Goal: Answer question/provide support

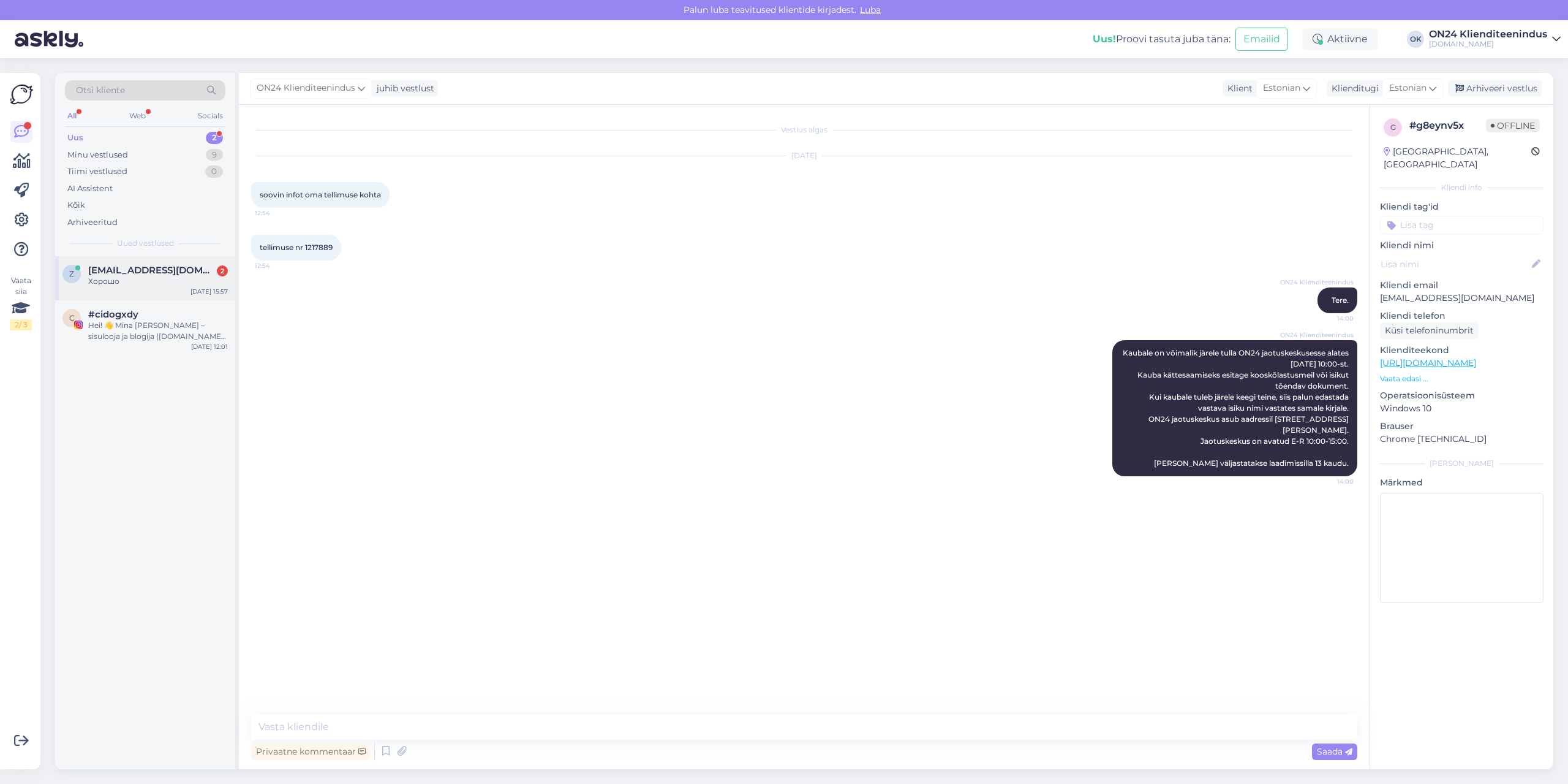
click at [140, 265] on span "[EMAIL_ADDRESS][DOMAIN_NAME]" at bounding box center [152, 270] width 127 height 11
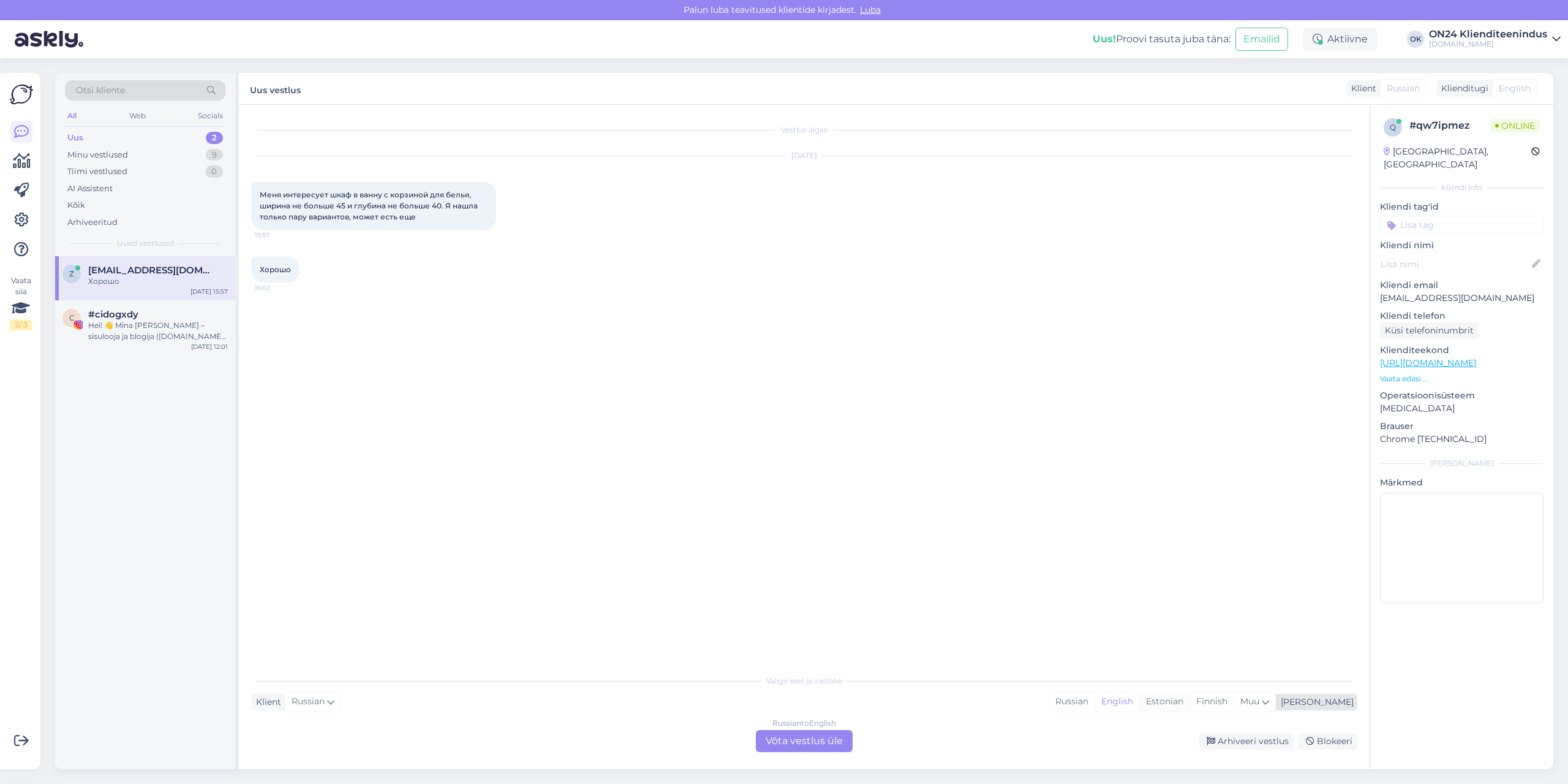
click at [1189, 702] on div "Estonian" at bounding box center [1164, 701] width 50 height 19
click at [799, 742] on div "Russian to Estonian Võta vestlus üle" at bounding box center [804, 740] width 97 height 22
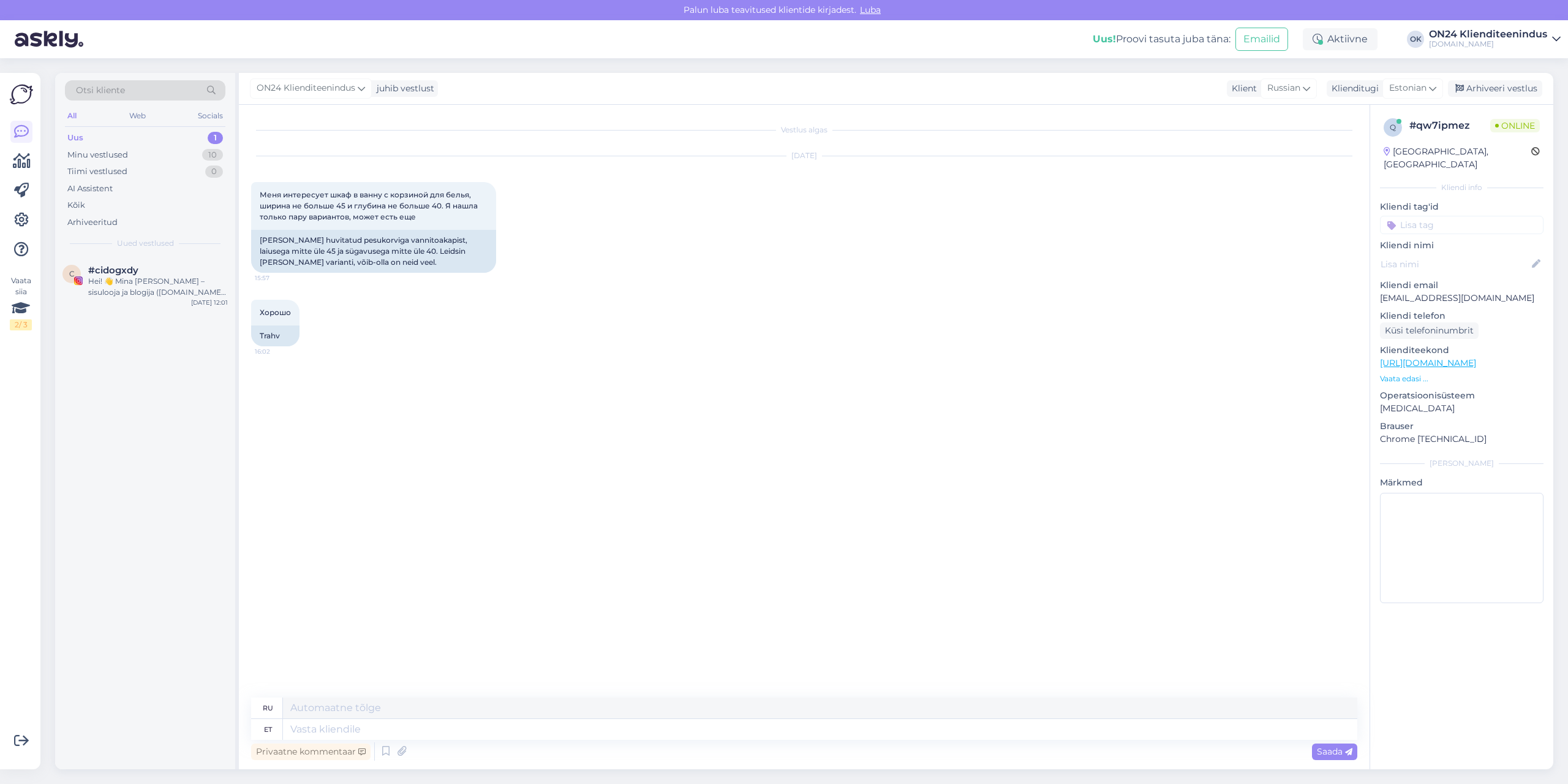
click at [1403, 373] on p "Vaata edasi ..." at bounding box center [1462, 379] width 164 height 11
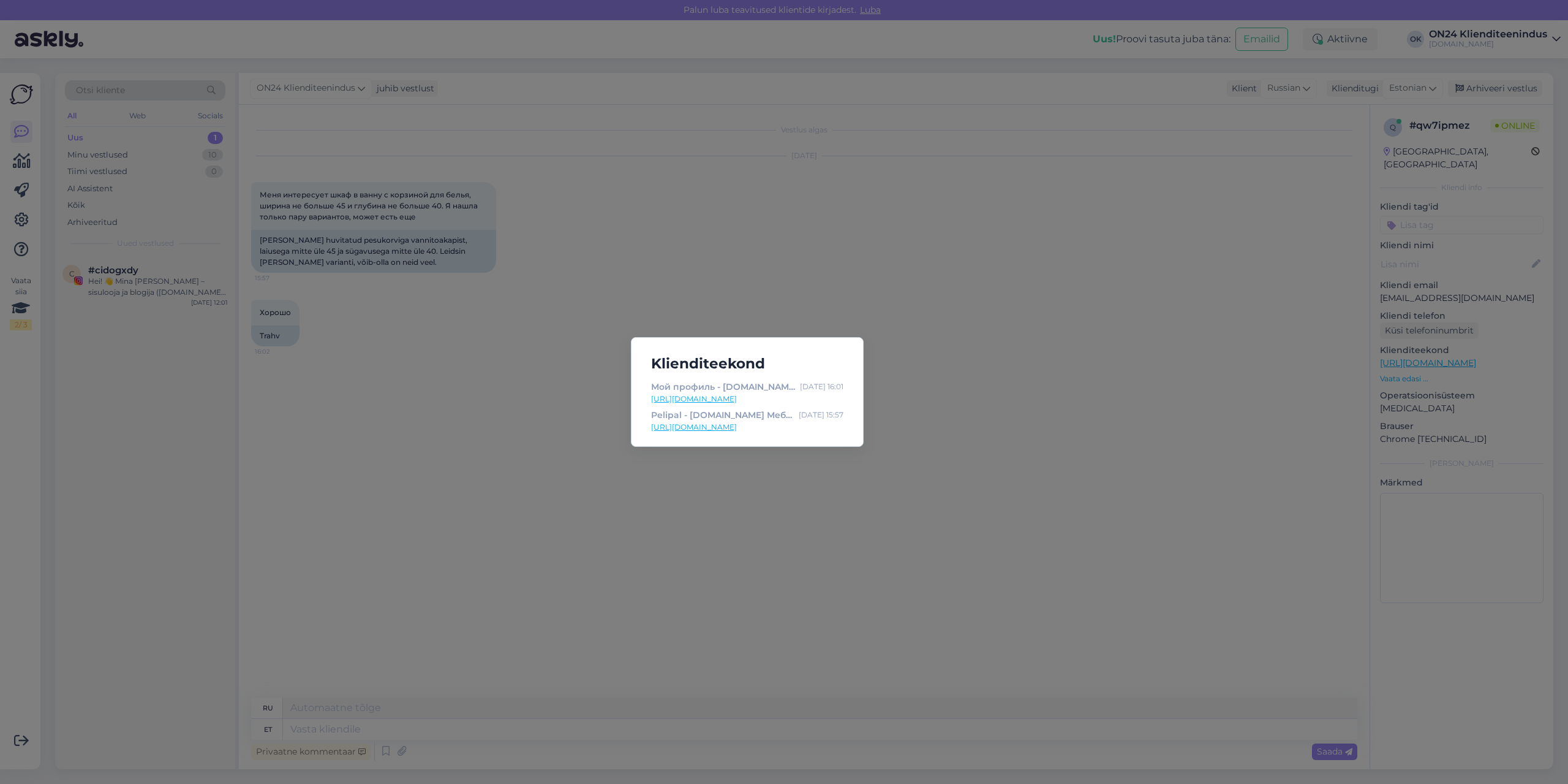
click at [1069, 408] on div "Klienditeekond Мой профиль - [DOMAIN_NAME] Мебель и интерьер [DATE] 16:01 [URL]…" at bounding box center [784, 392] width 1568 height 784
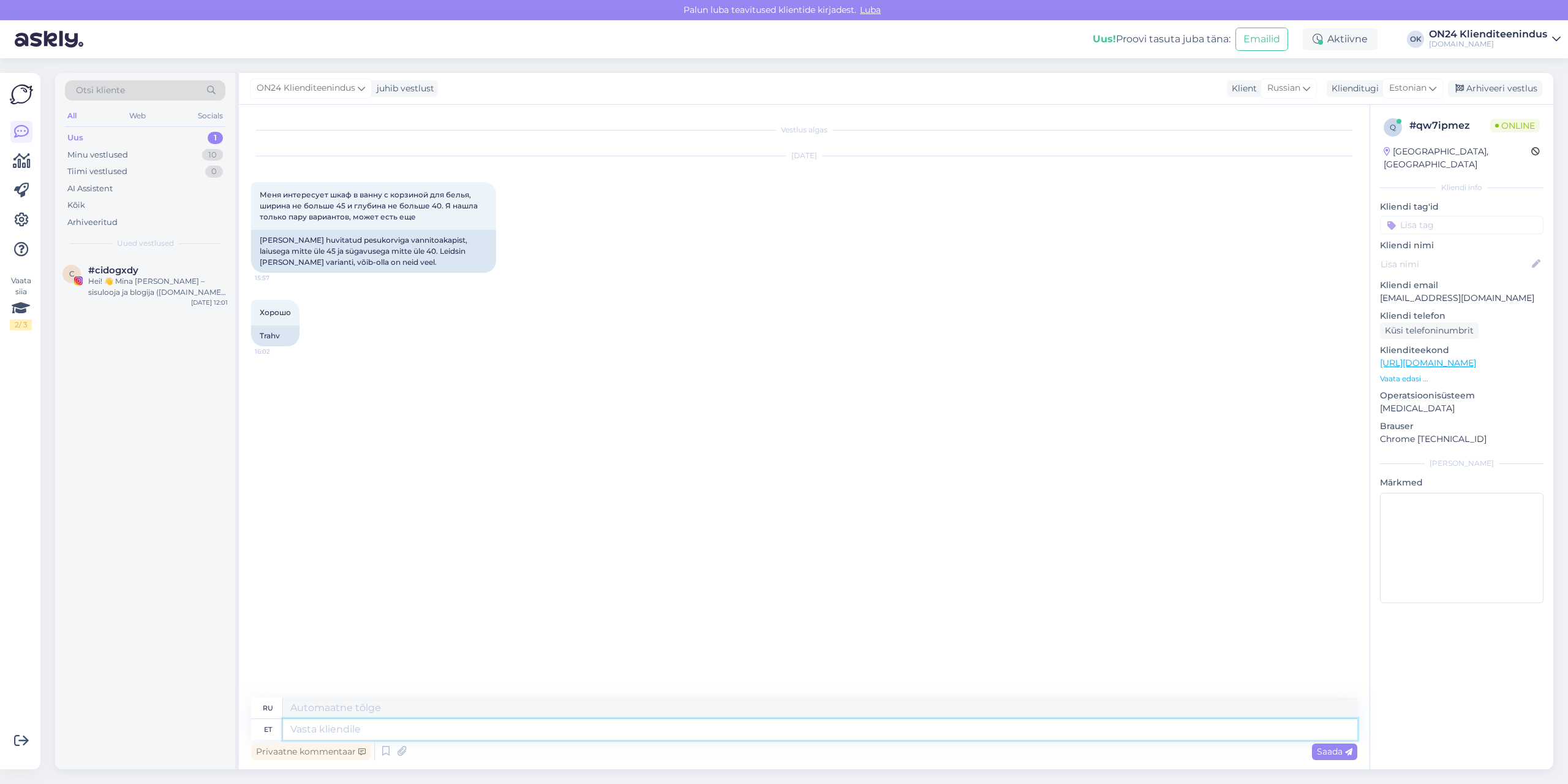
click at [354, 735] on textarea at bounding box center [820, 730] width 1074 height 21
type textarea "Tere."
type textarea "Привет."
type textarea "Tere. Selliste m"
type textarea "Привет. Такой"
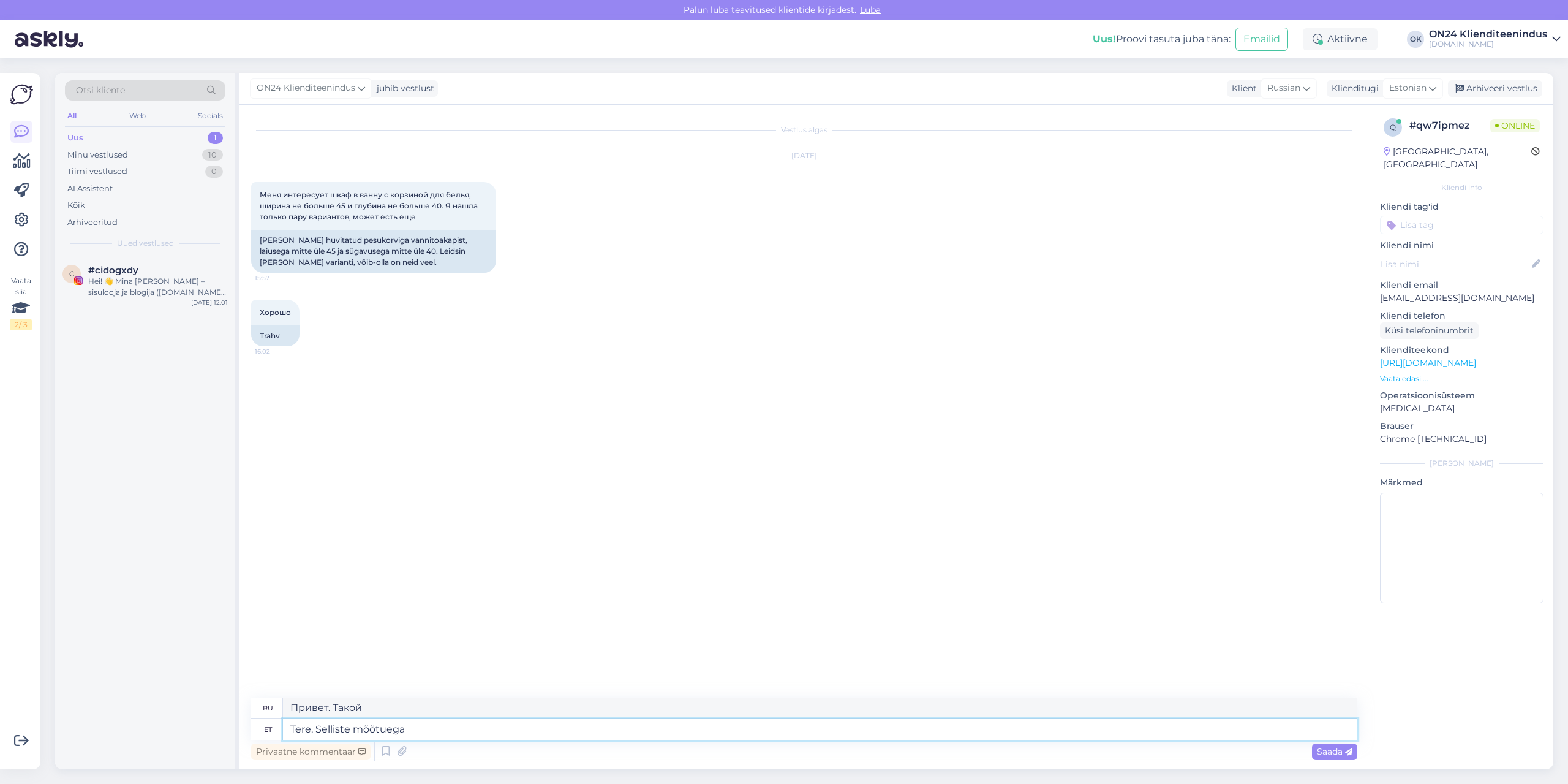
type textarea "Tere. Selliste mõõtuega o"
type textarea "Привет. С такими размерами"
type textarea "Tere. Selliste mõõtmetega on pak"
type textarea "Привет. Вот размеры."
type textarea "Tere. Selliste mõõtmetega on pakkuda ai"
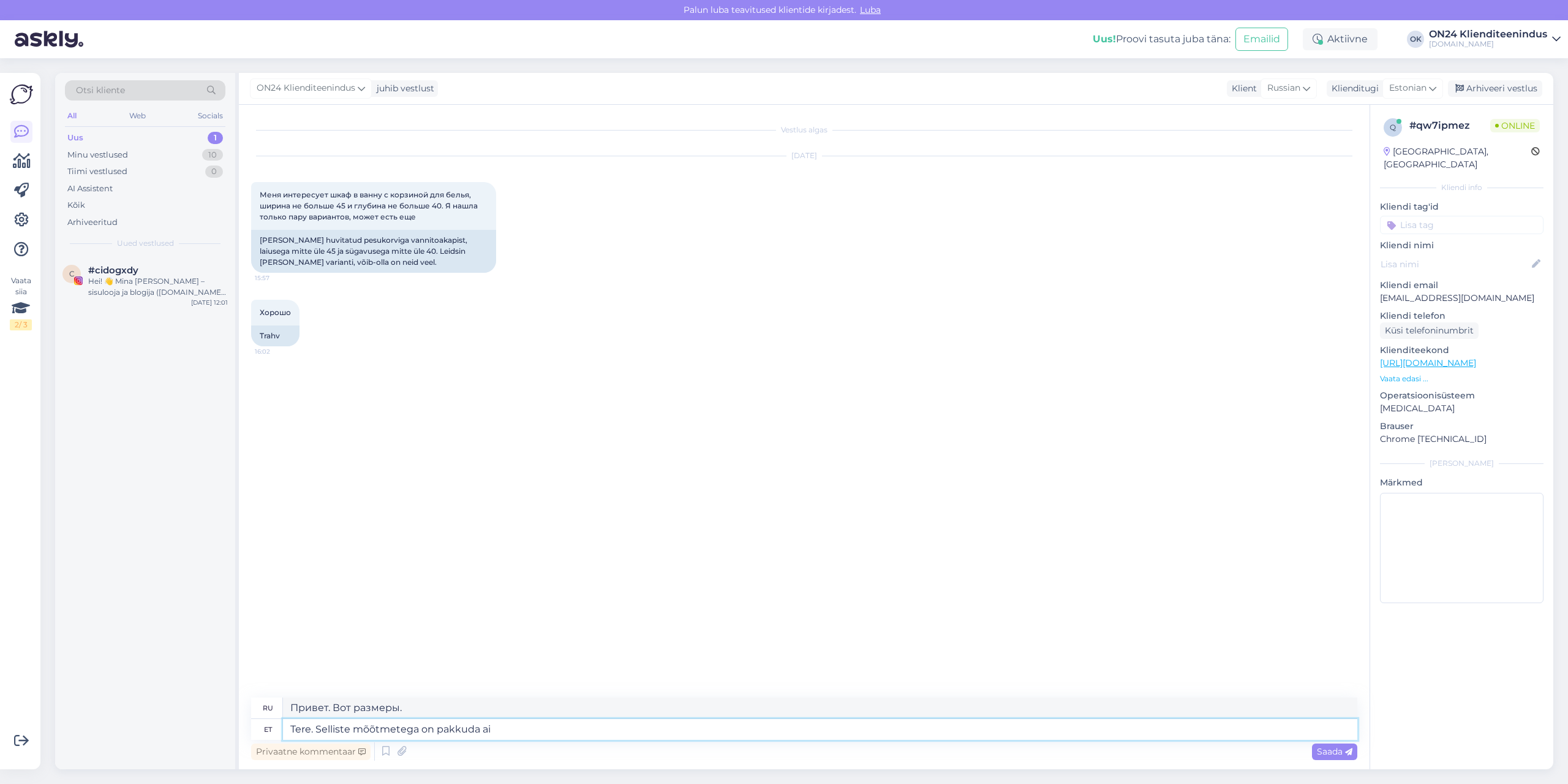
type textarea "Здравствуйте. Эти размеры есть в наличии."
type textarea "Tere. Selliste mõõtmetega on pakkuda ainult"
type textarea "Здравствуйте. У нас есть только эти размеры."
type textarea "Tere. Selliste mõõtmetega on pakkuda ainult sellist v"
type textarea "Здравствуйте. С такими размерами доступен только один экземпляр."
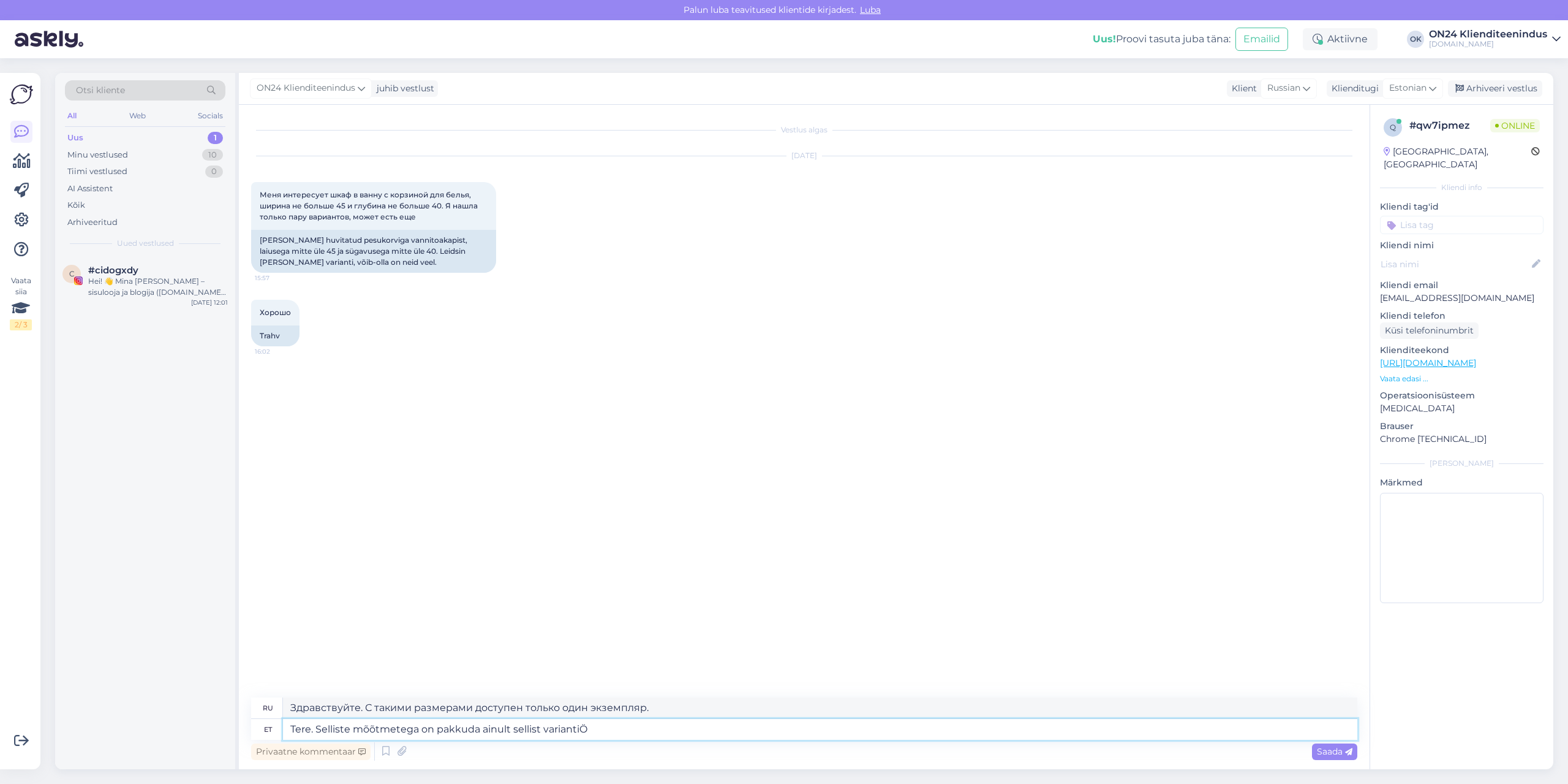
type textarea "Tere. Selliste mõõtmetega on pakkuda ainult sellist variantiÖ"
type textarea "Здравствуйте. С такими размерами это единственный возможный вариант."
type textarea "Tere. Selliste mõõtmetega on pakkuda ainult sellist varianti:"
type textarea "Здравствуйте. С этими размерами единственный возможный вариант:"
paste textarea "[URL][DOMAIN_NAME]"
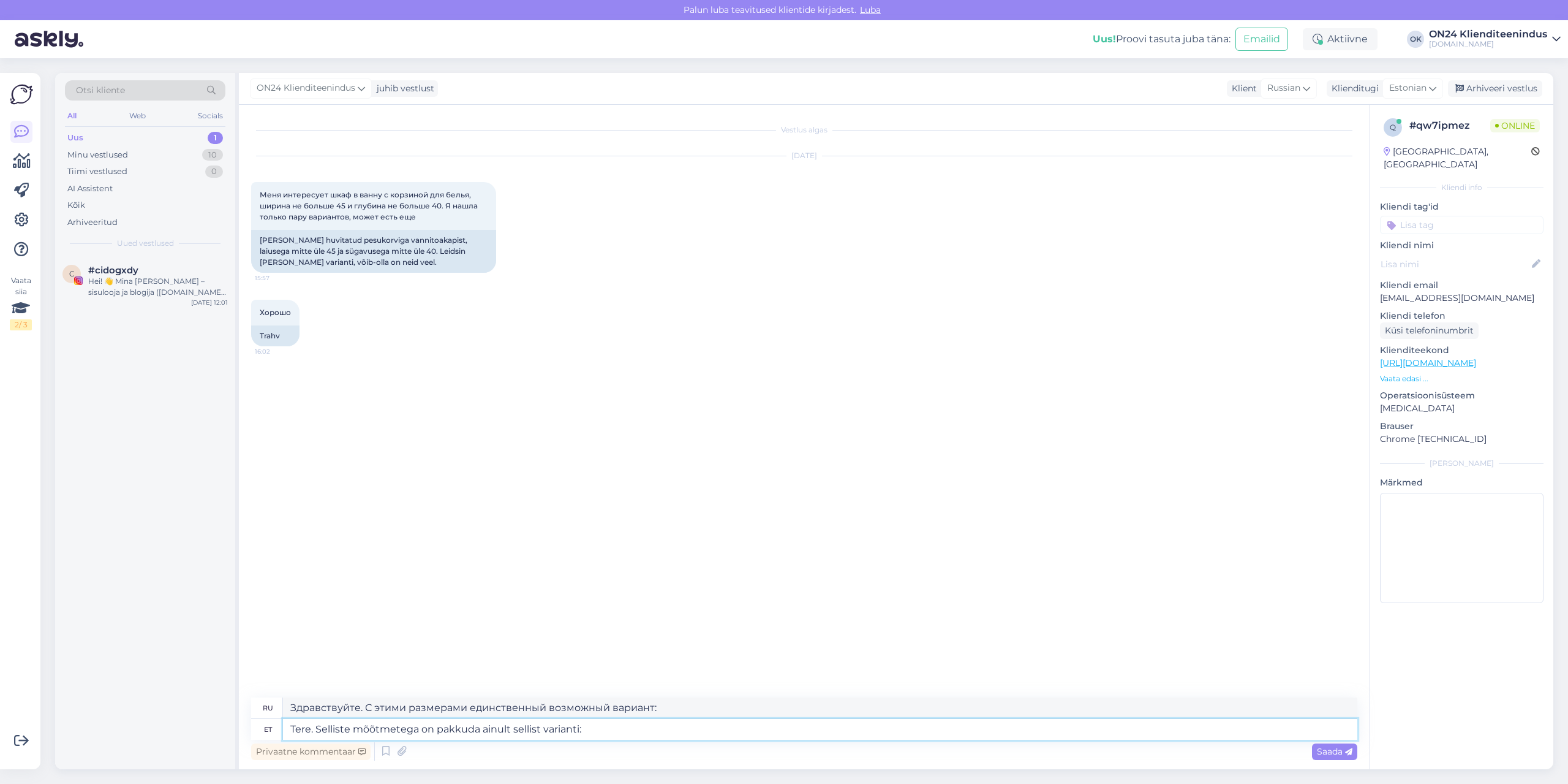
type textarea "Tere. Selliste mõõtmetega on pakkuda ainult sellist varianti: [URL][DOMAIN_NAME]"
type textarea "Здравствуйте. Единственный доступный вариант с такими размерами: [URL][DOMAIN_N…"
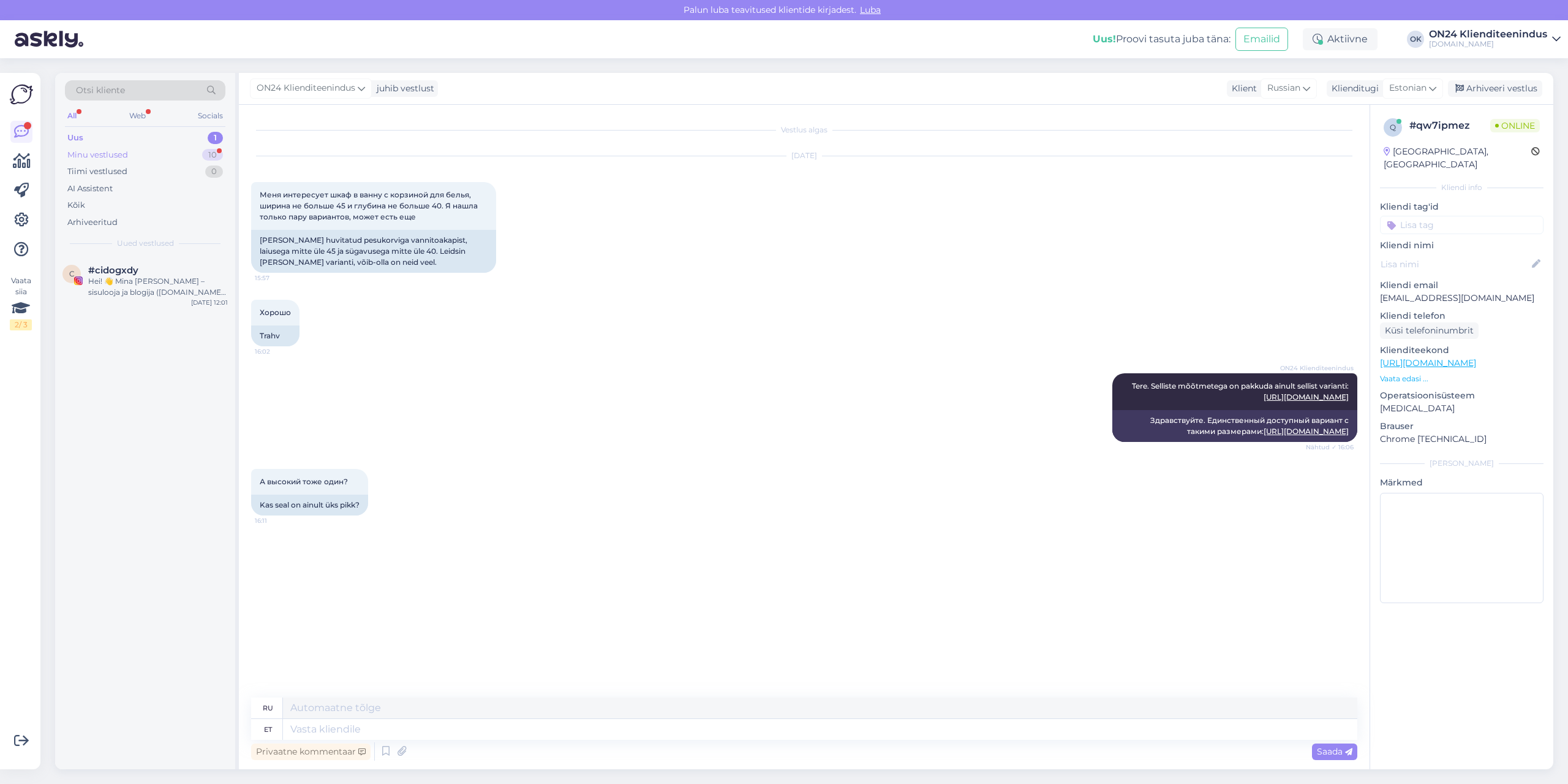
click at [163, 153] on div "Minu vestlused 10" at bounding box center [145, 154] width 161 height 17
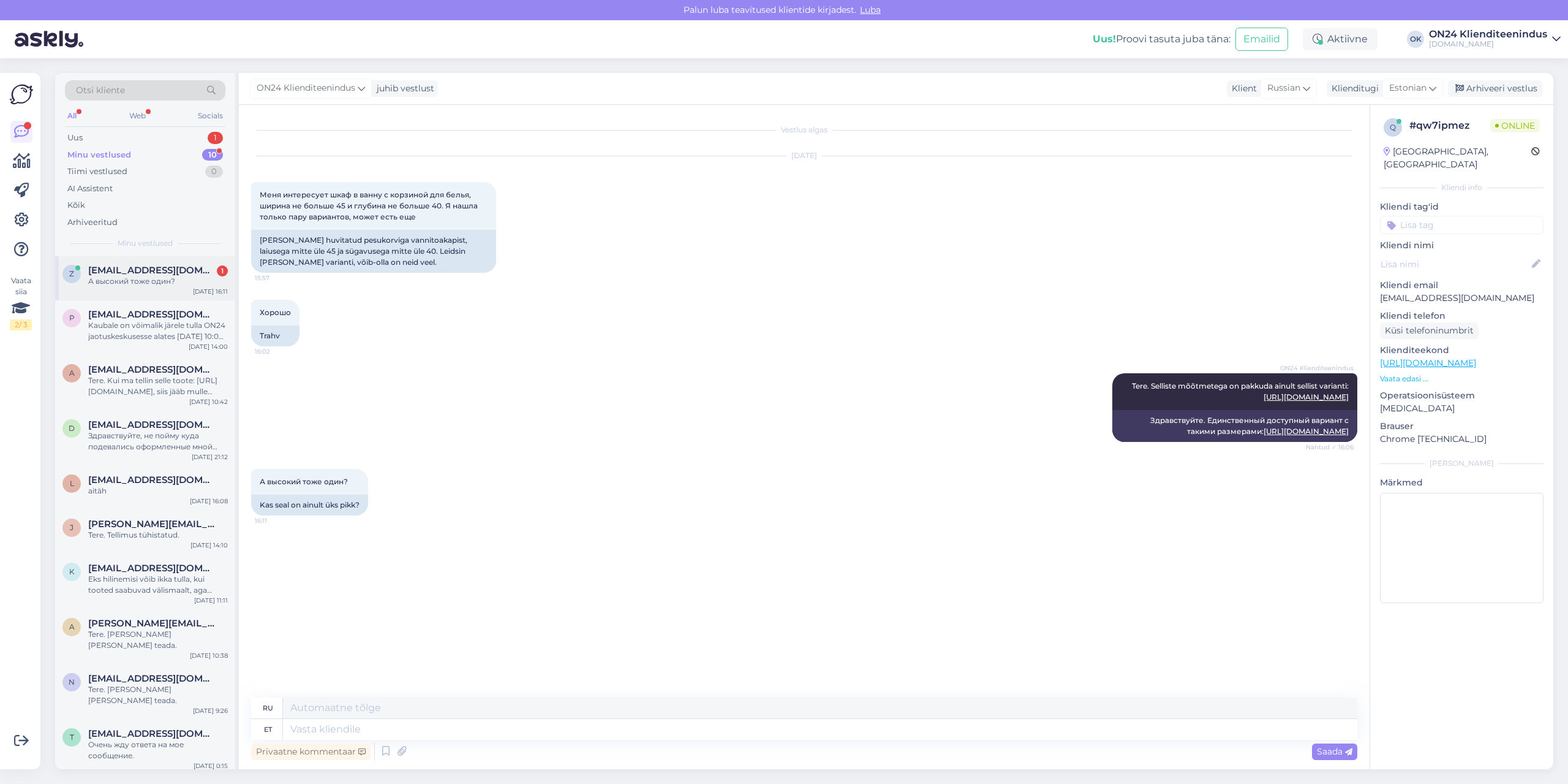
click at [160, 290] on div "z [EMAIL_ADDRESS][DOMAIN_NAME] 1 А высокий тоже один? [DATE] 16:11" at bounding box center [145, 278] width 180 height 44
click at [312, 726] on textarea at bounding box center [820, 730] width 1074 height 21
type textarea "Mis"
type textarea "Что"
type textarea "Mis pikkusega?"
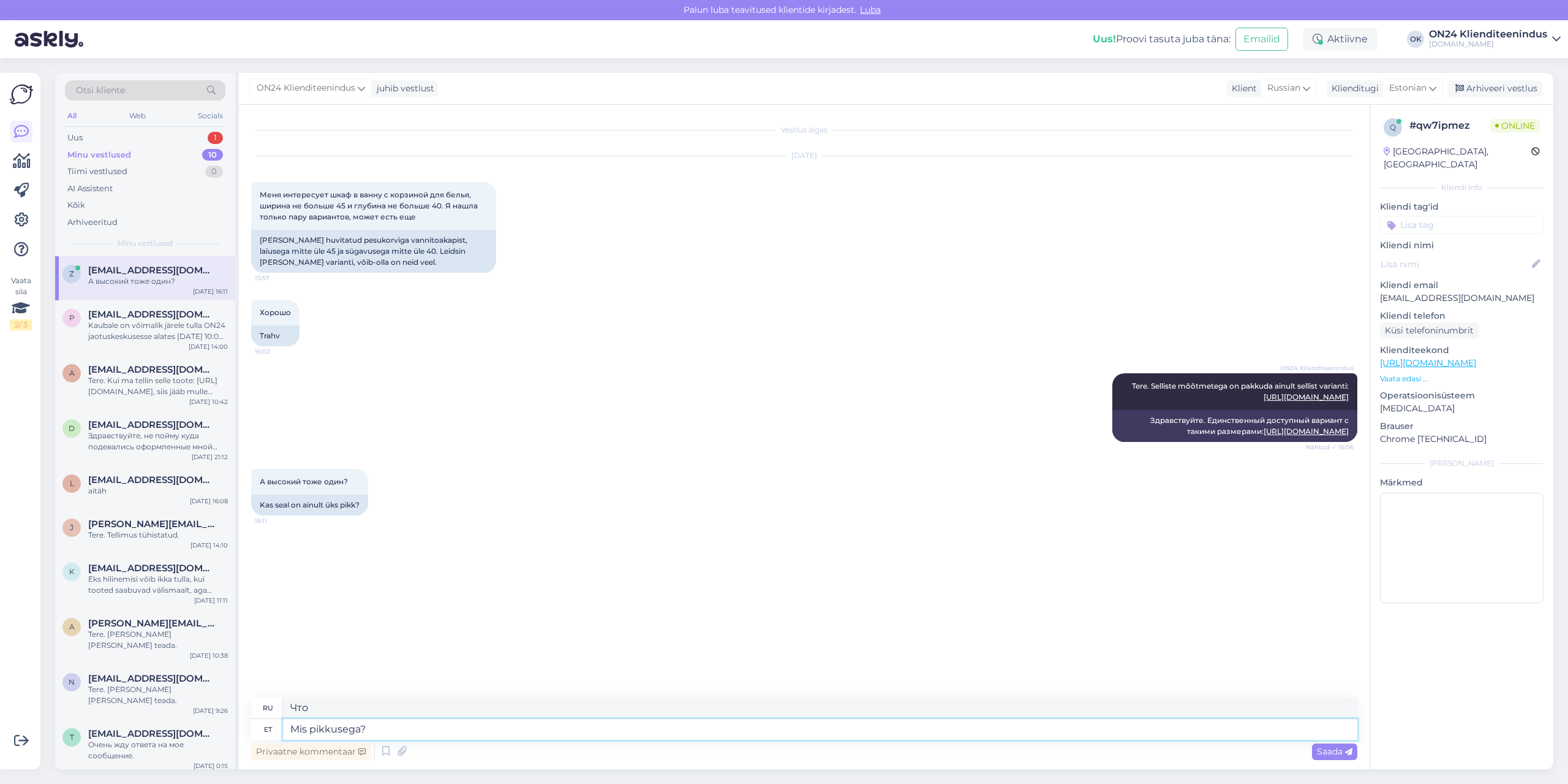
type textarea "Какая длина?"
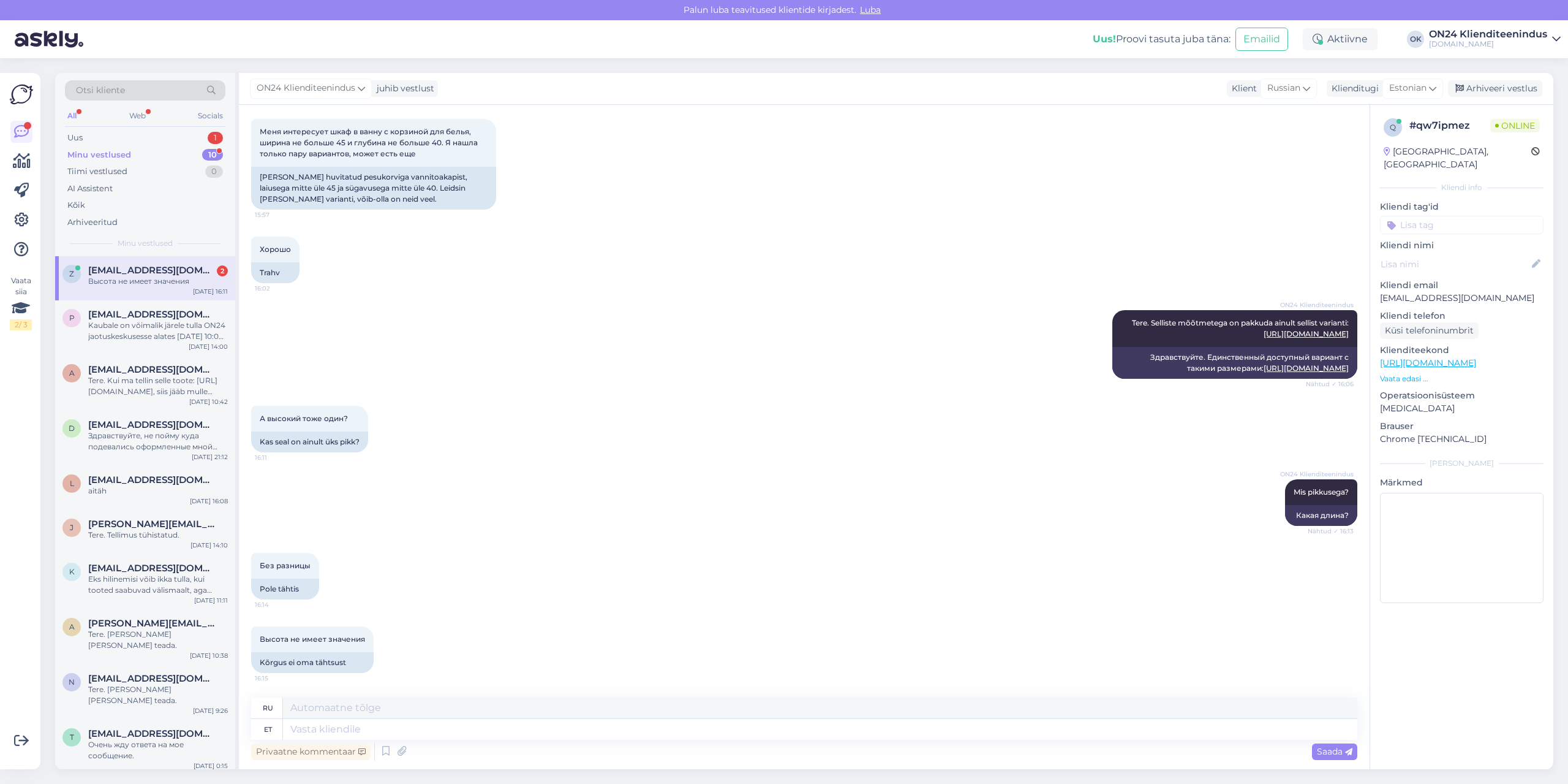
click at [113, 278] on div "Высота не имеет значения" at bounding box center [158, 282] width 140 height 11
click at [335, 729] on textarea at bounding box center [820, 730] width 1074 height 21
type textarea "Aga la"
type textarea "Но ох"
type textarea "Aga laius"
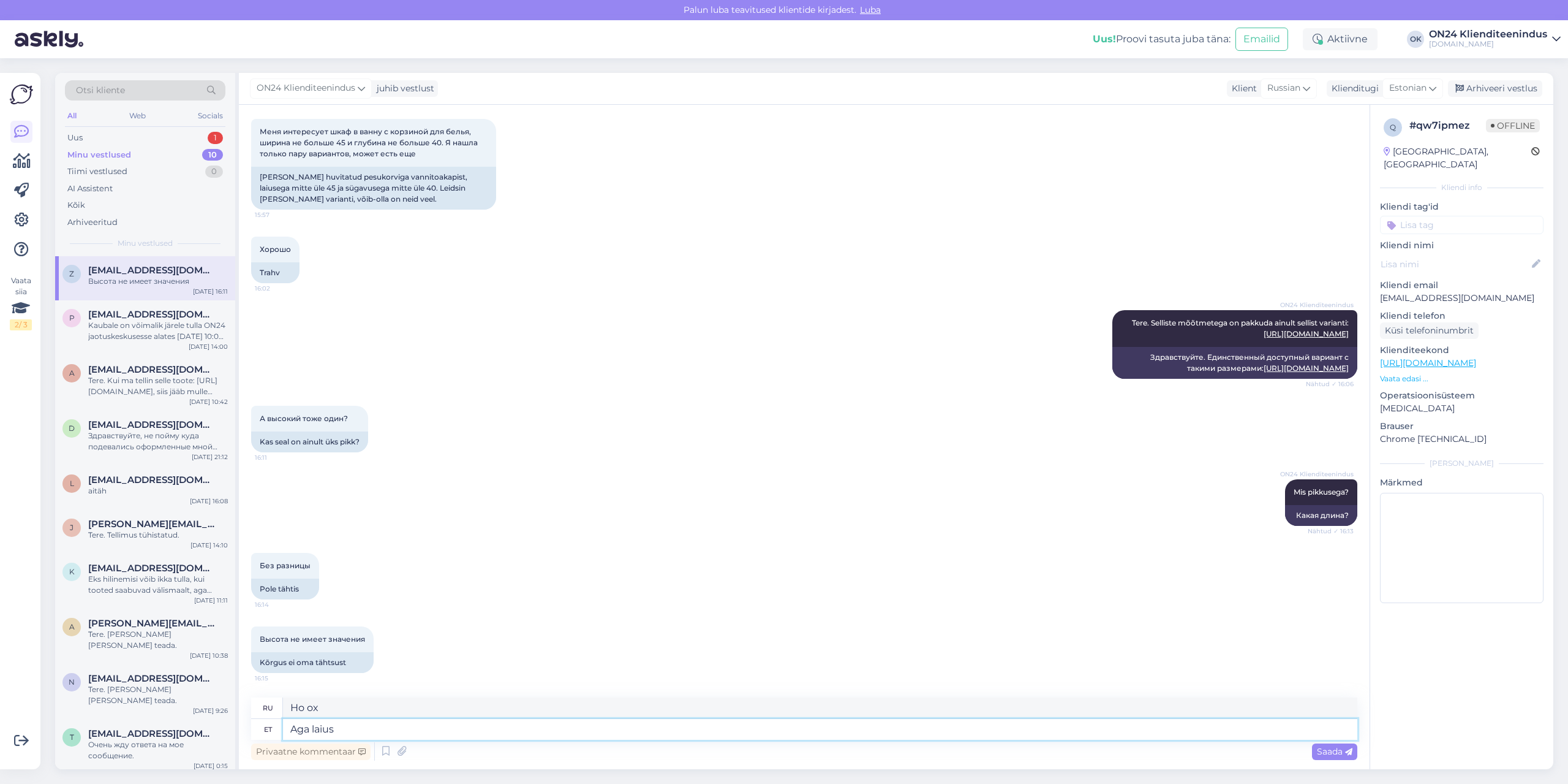
type textarea "Но ширина"
type textarea "Aga laius 45"
type textarea "Но ширина 45"
type textarea "Aga laius 45 cm"
type textarea "Но ширина 45 см."
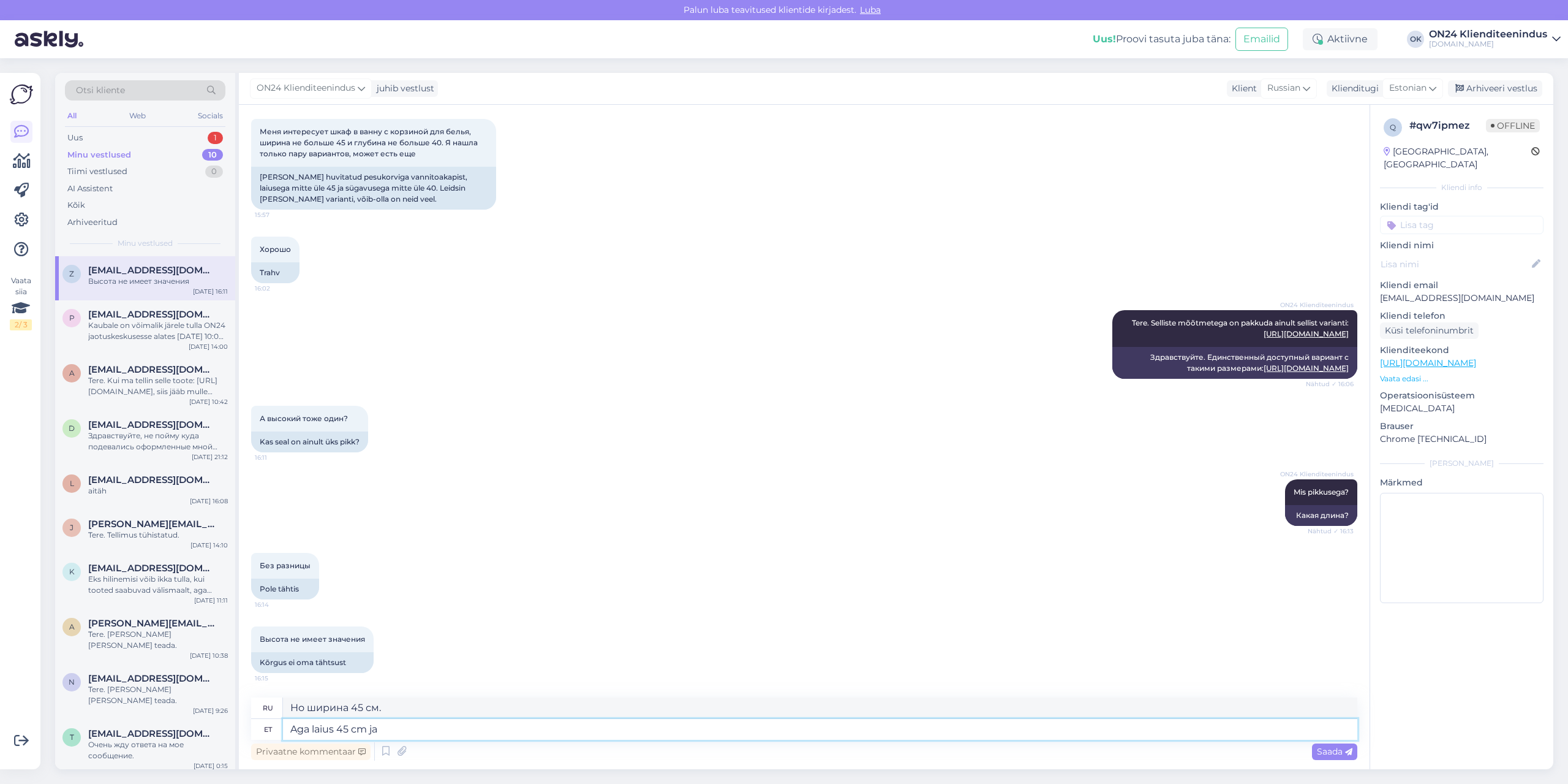
type textarea "Aga laius 45 cm ja"
type textarea "Но ширина 45 см и"
type textarea "Aga laius 45 cm ja sügavus"
type textarea "Но ширина 45 см, а глубина"
type textarea "Aga laius 45 cm ja sügavus 40 c"
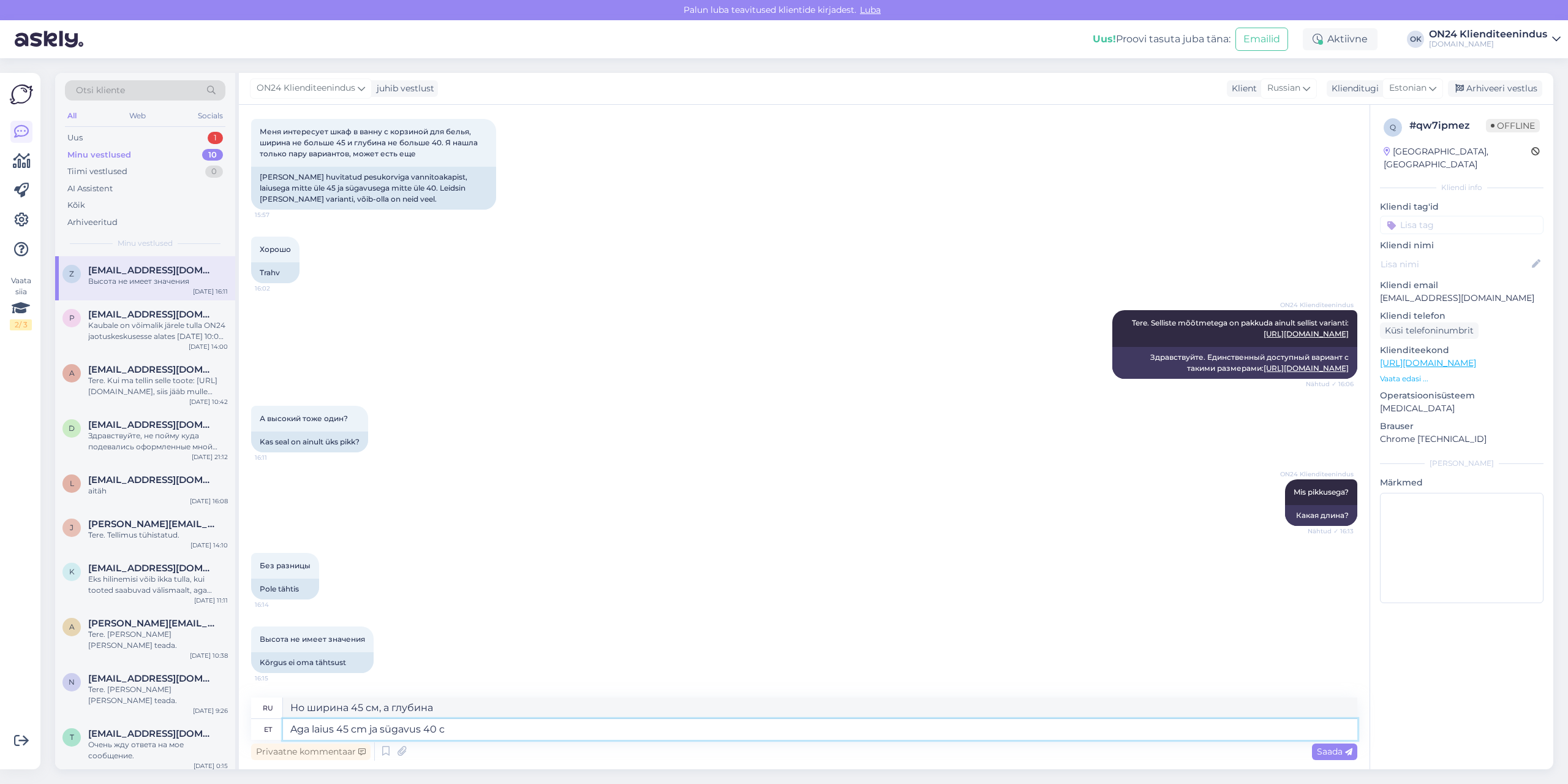
type textarea "Но ширина 45 см, а глубина 40 см."
type textarea "Aga laius 45 cm ja sügavus 40 cm?"
type textarea "А как насчет ширины 45 см и глубины 40 см?"
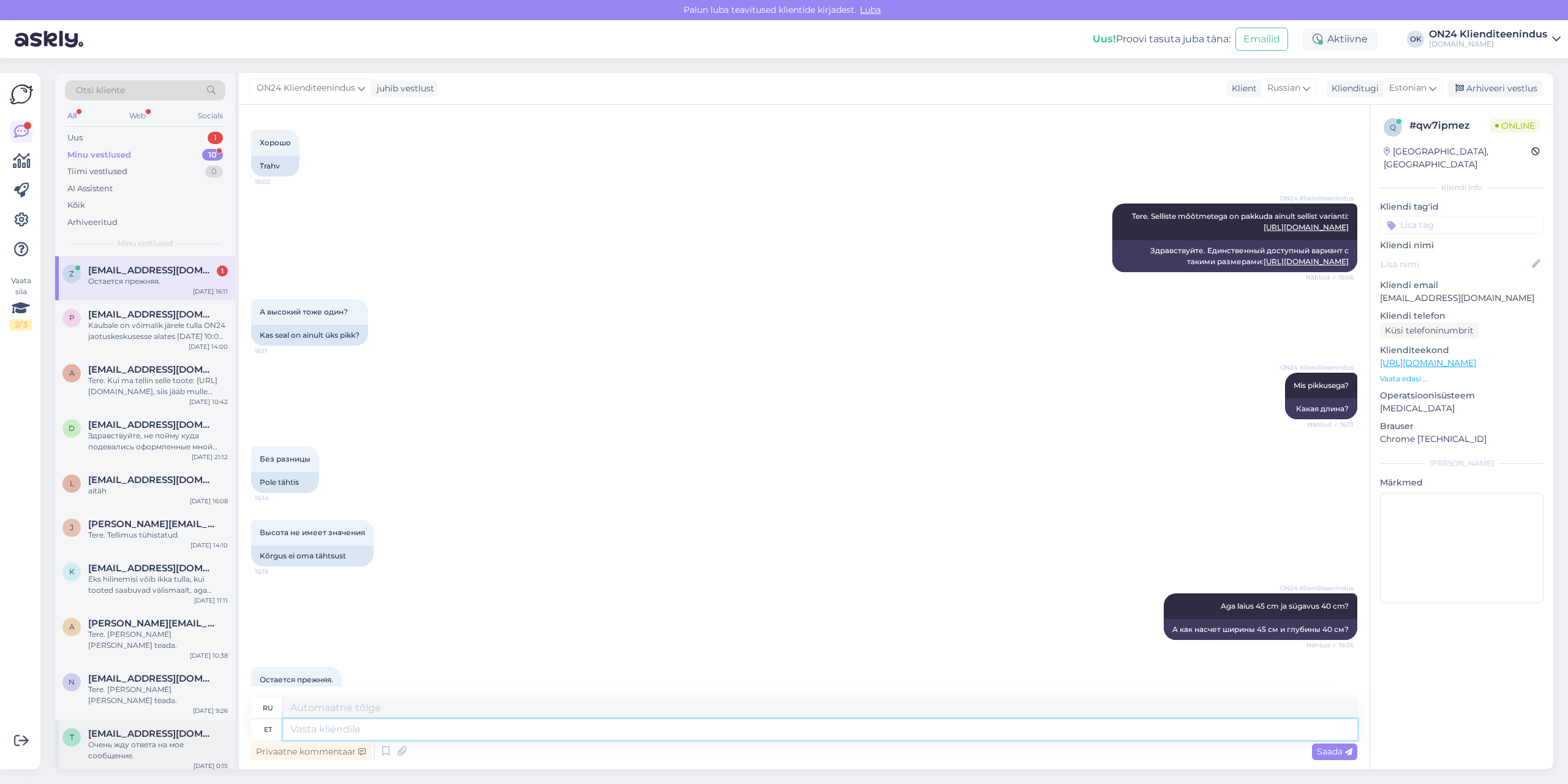
scroll to position [243, 0]
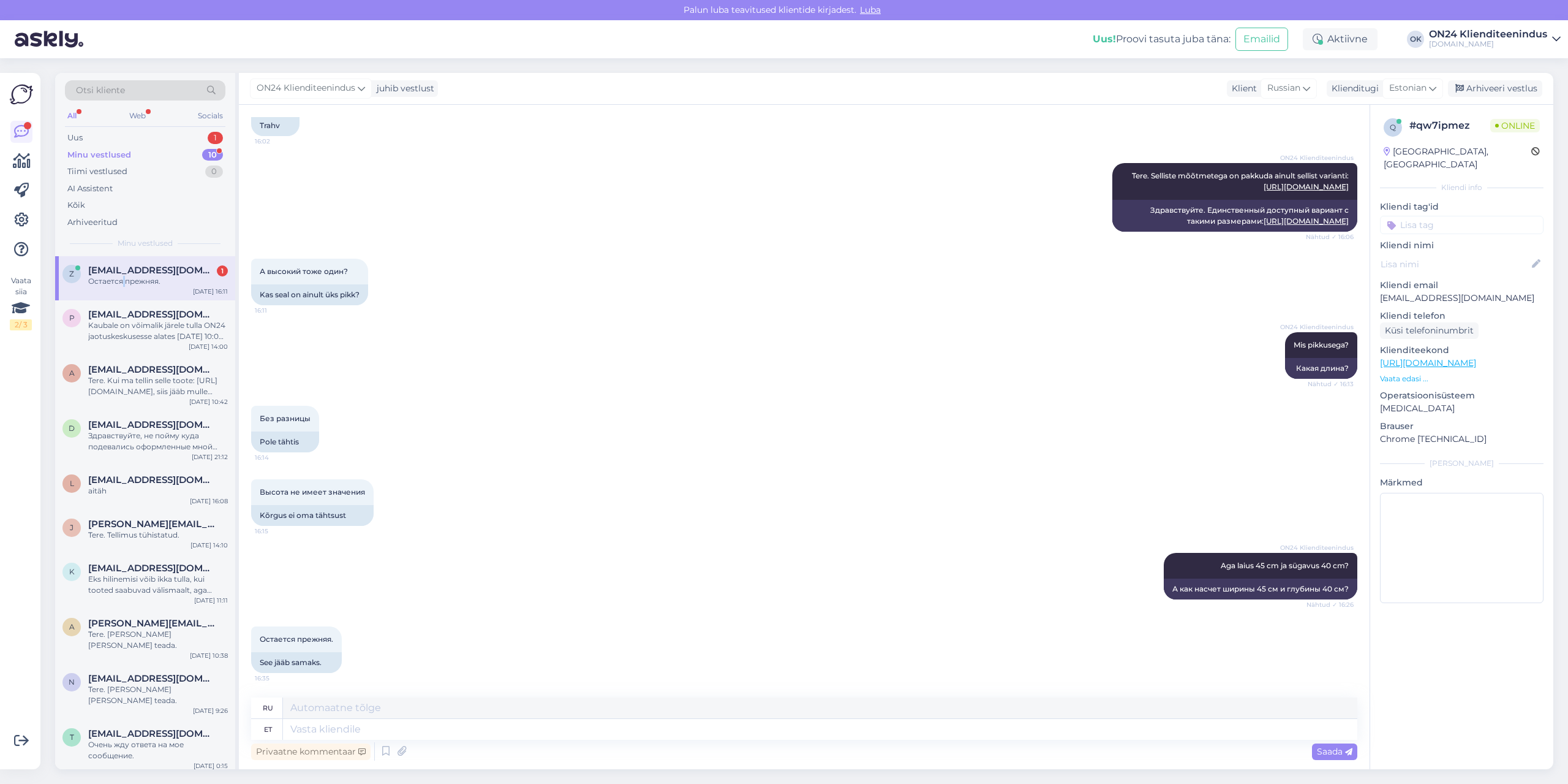
click at [124, 278] on div "Остается прежняя." at bounding box center [158, 282] width 140 height 11
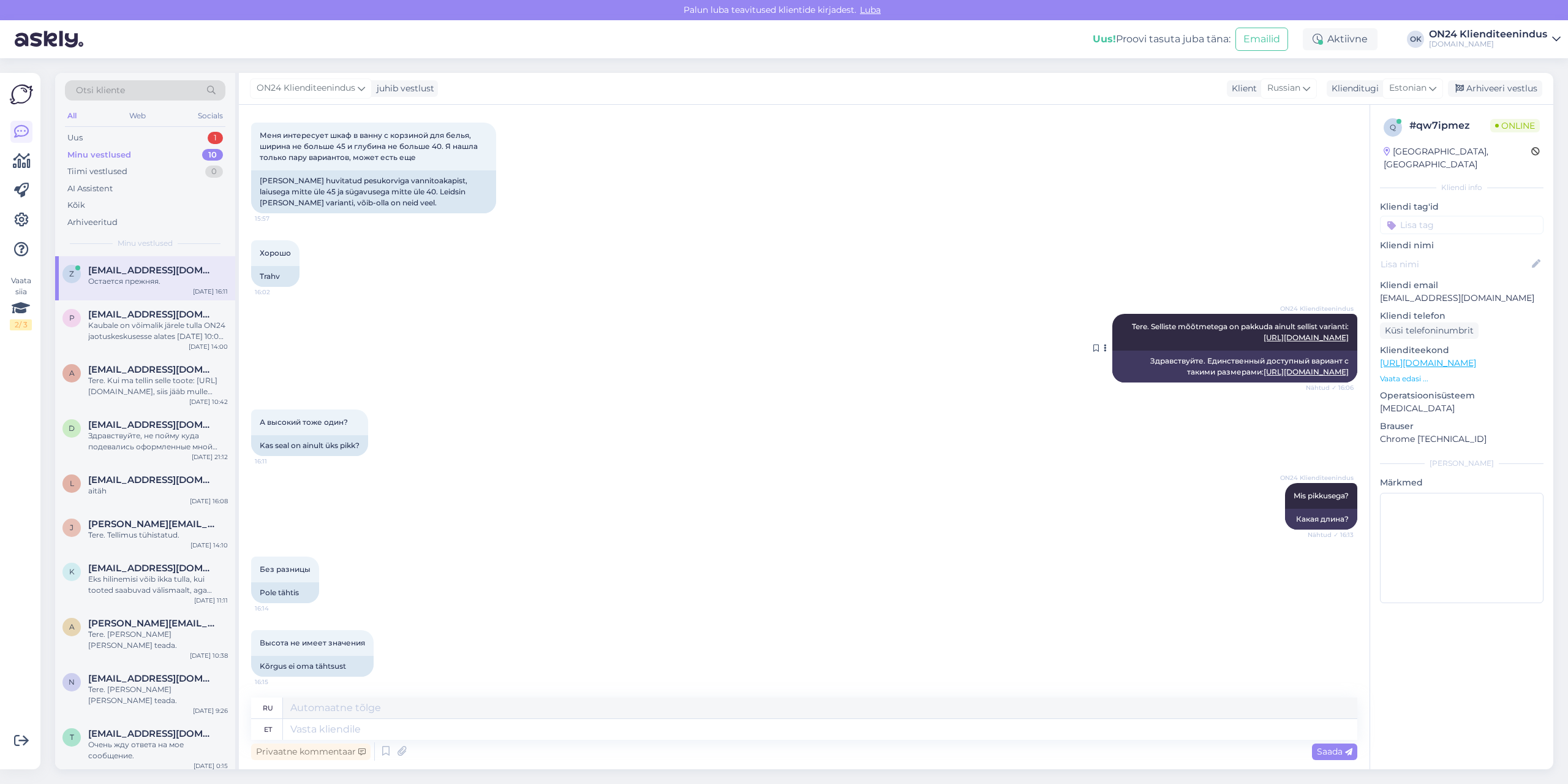
click at [1200, 382] on div "Здравствуйте. Единственный доступный вариант с такими размерами: [URL][DOMAIN_N…" at bounding box center [1235, 366] width 245 height 32
click at [1264, 377] on link "[URL][DOMAIN_NAME]" at bounding box center [1306, 371] width 85 height 9
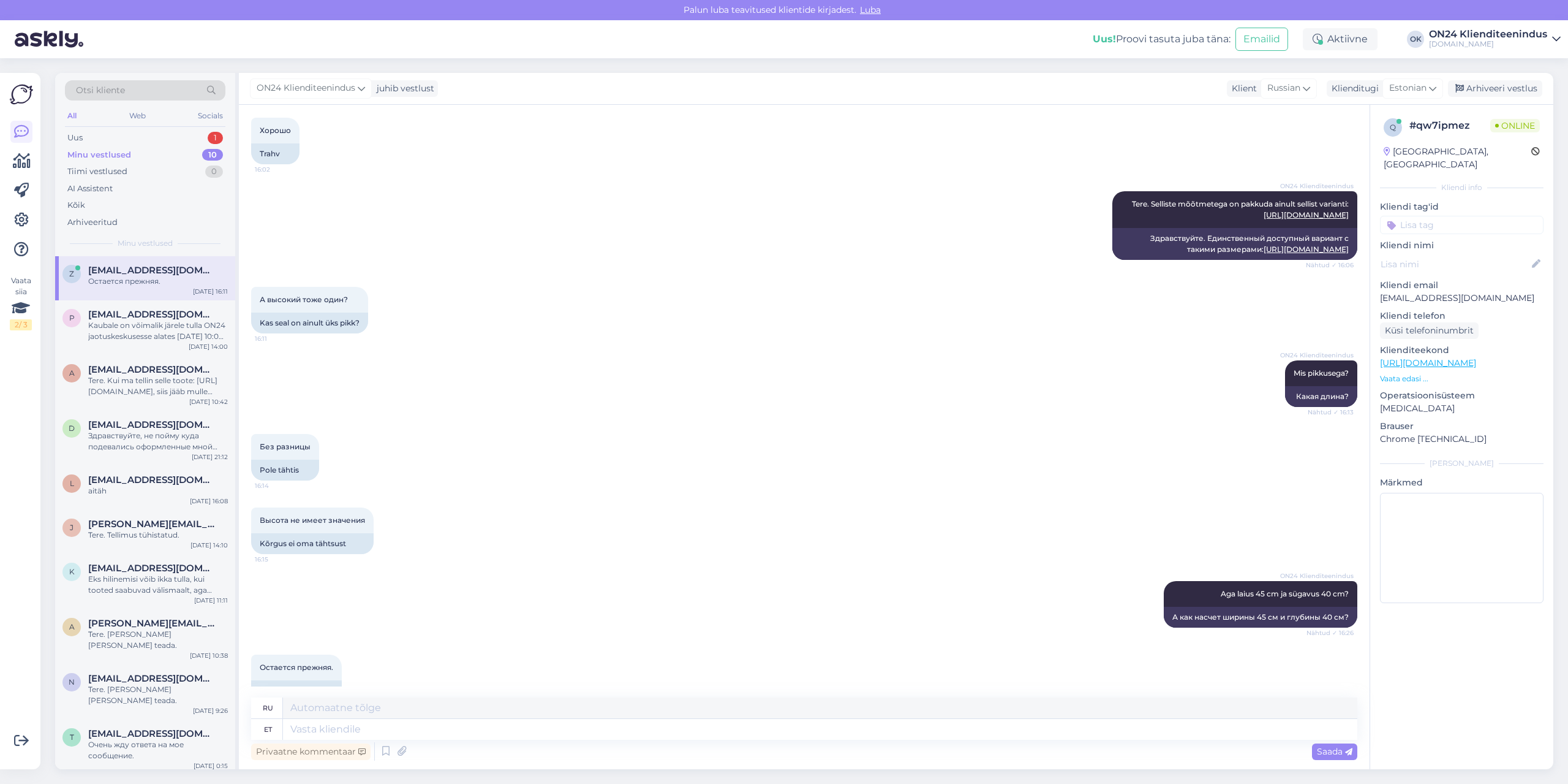
scroll to position [243, 0]
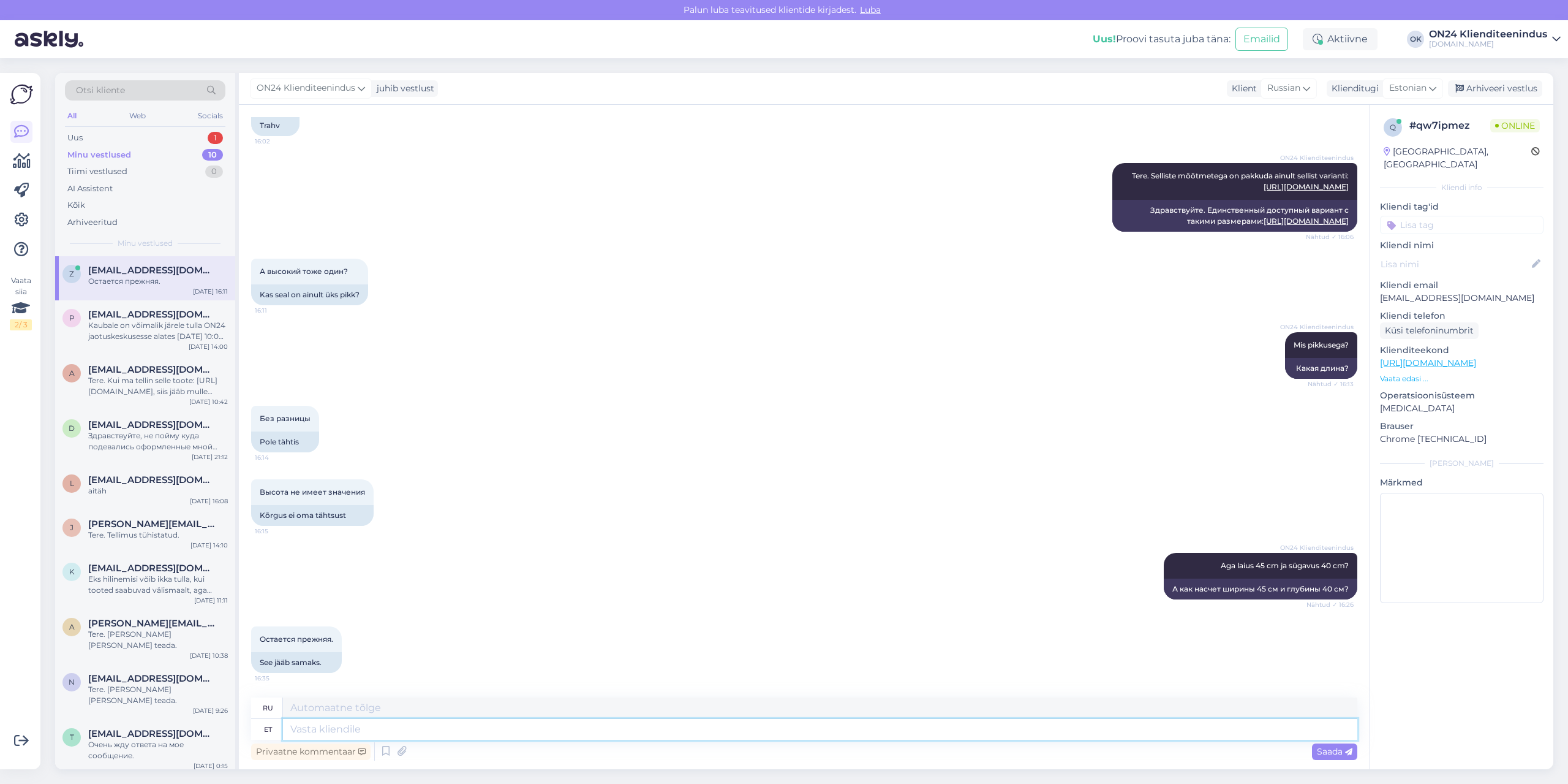
click at [524, 730] on textarea at bounding box center [820, 730] width 1074 height 21
type textarea "Mõõtmete j"
type textarea "Размеры"
type textarea "Mõõtmete järgi o"
type textarea "По размерам"
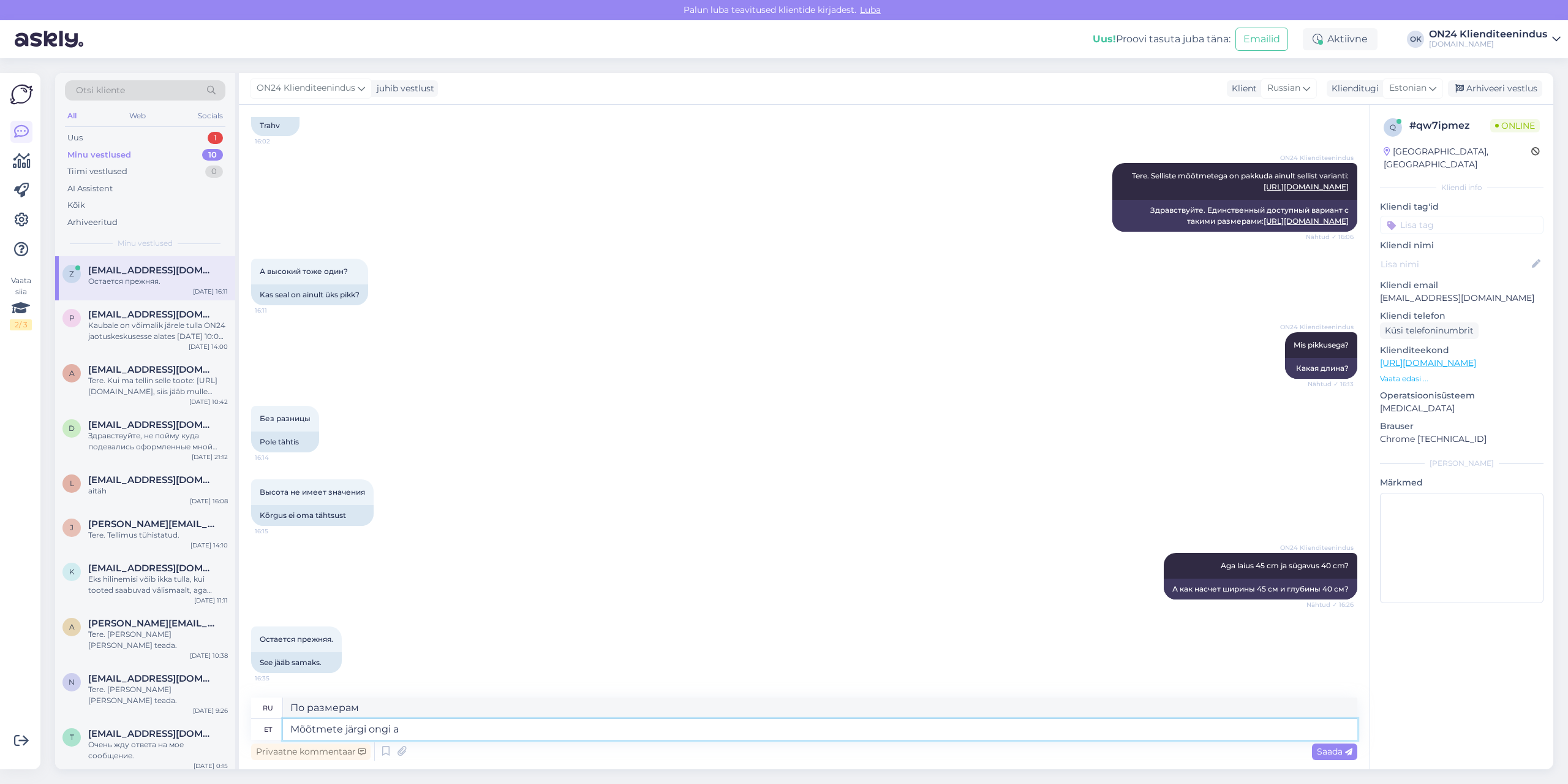
type textarea "Mõõtmete järgi ongi ai"
type textarea "Судя по размерам, да."
type textarea "Mõõtmete järgi ongi ainu"
type textarea "Судя по размерам, это единственный"
type textarea "Mõõtmete järgi ongi ainult s"
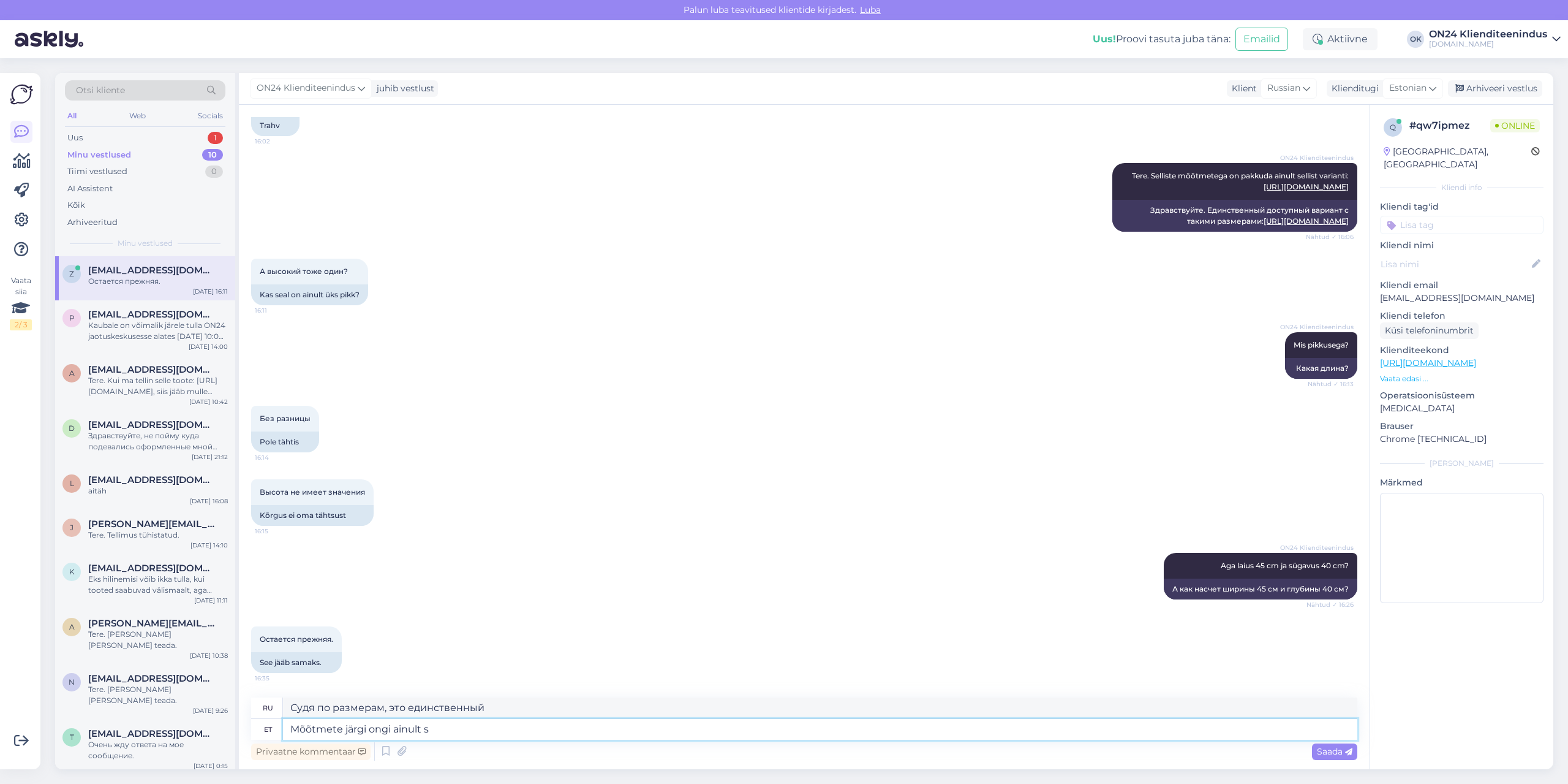
type textarea "Судя по размерам, это просто"
type textarea "Mõõtmete järgi ongi ainult see v"
type textarea "По размерам это как раз вот это"
type textarea "Mõõtmete järgi ongi ainult see variant p"
type textarea "Судя по размерам это единственный вариант."
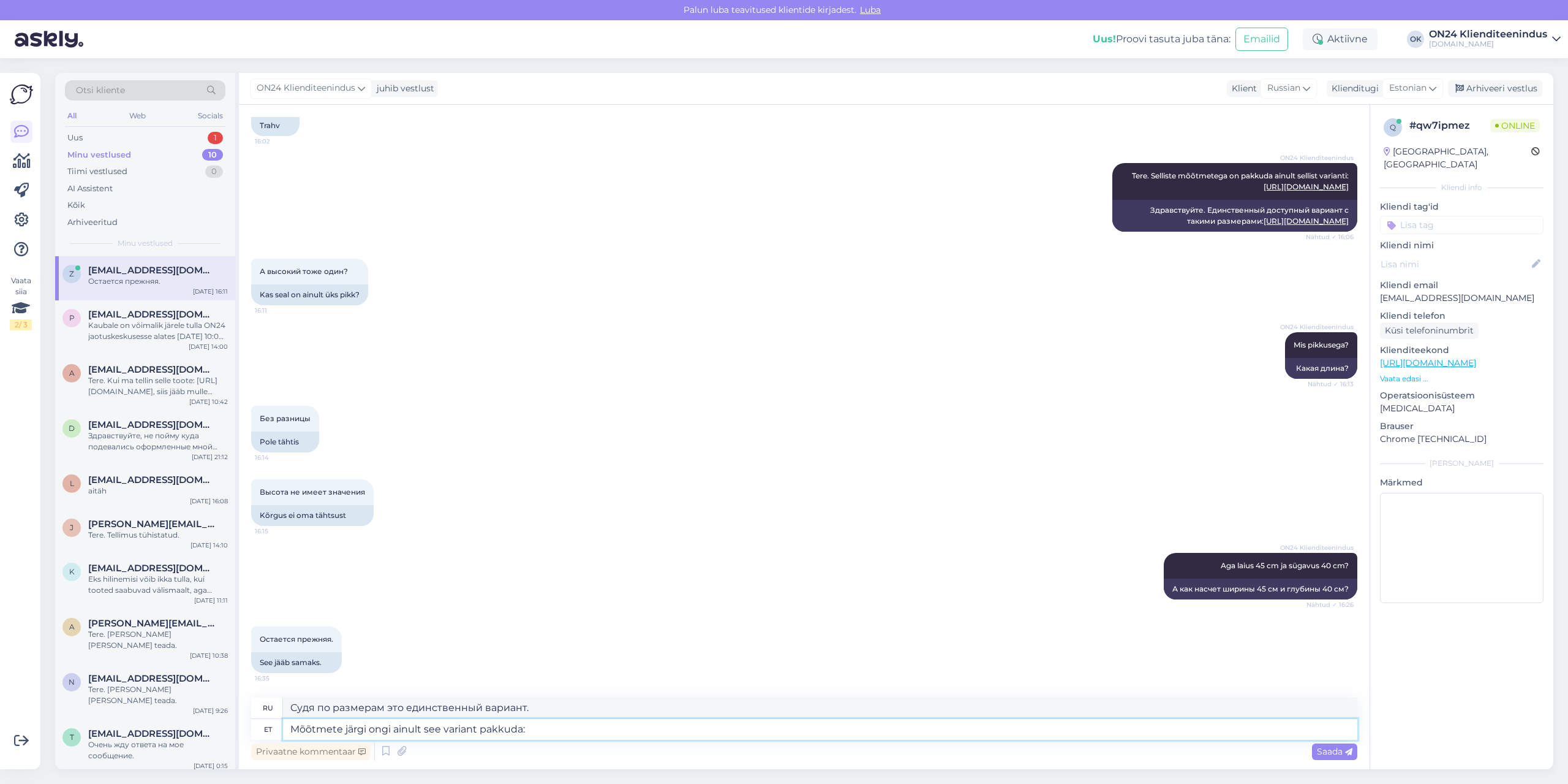
type textarea "Mõõtmete järgi ongi ainult see variant pakkuda:"
type textarea "Исходя из размеров, это единственный вариант, который мы можем предложить:"
paste textarea "[URL][DOMAIN_NAME]"
type textarea "Mõõtmete järgi ongi ainult see variant pakkuda: [URL][DOMAIN_NAME]"
type textarea "По размерам это единственный доступный вариант: [URL][DOMAIN_NAME]"
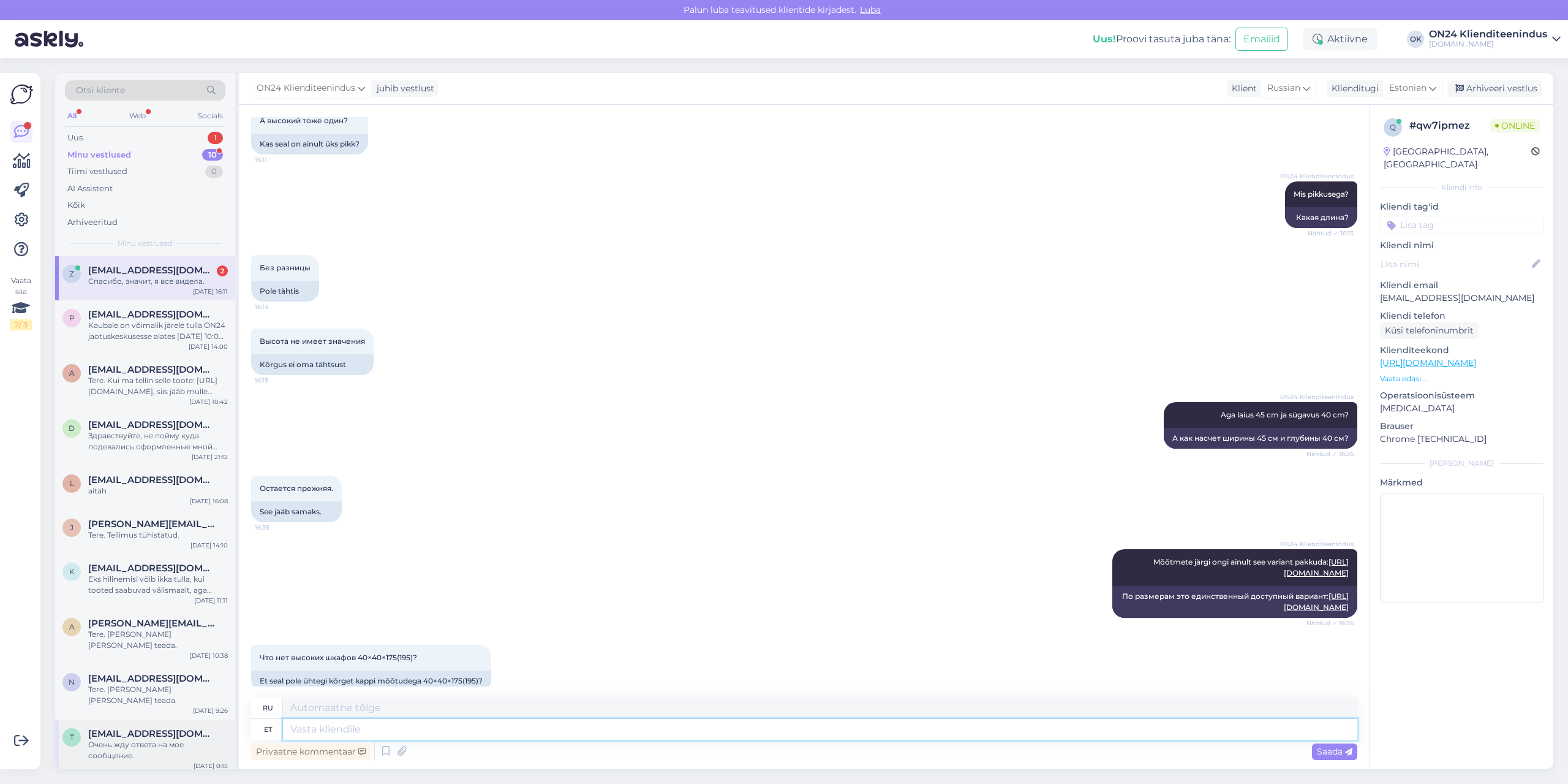
scroll to position [508, 0]
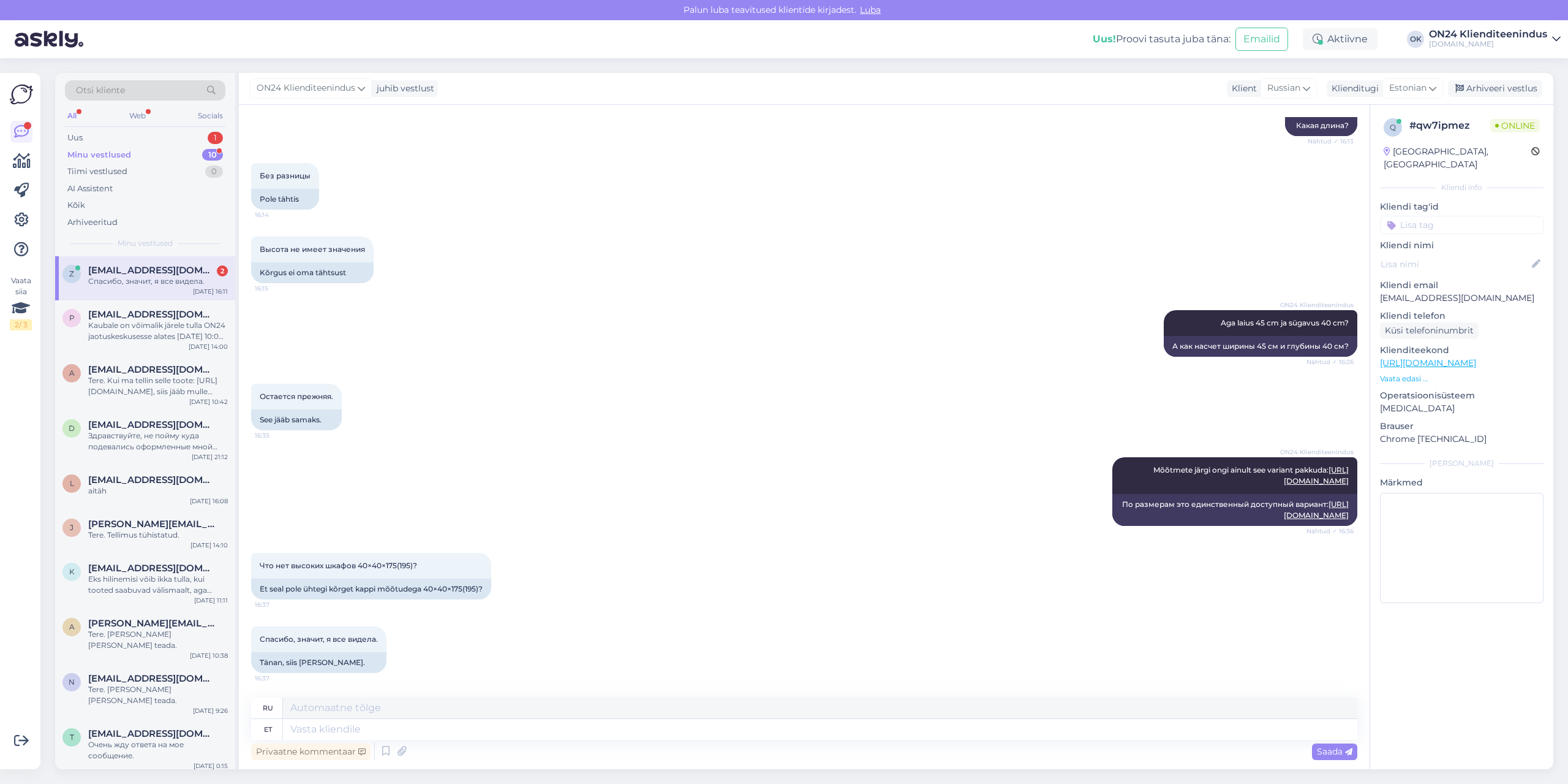
click at [139, 272] on span "[EMAIL_ADDRESS][DOMAIN_NAME]" at bounding box center [152, 270] width 127 height 11
click at [387, 724] on textarea at bounding box center [820, 730] width 1074 height 21
type textarea "Jah."
type textarea "Да."
